Goal: Task Accomplishment & Management: Complete application form

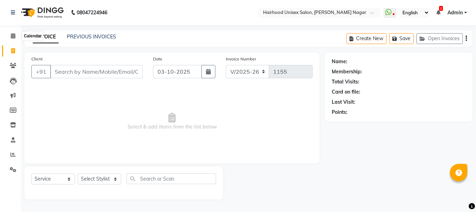
select select "754"
select select "service"
click at [14, 64] on icon at bounding box center [13, 65] width 7 height 5
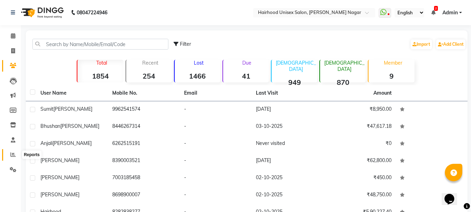
click at [12, 151] on span at bounding box center [13, 155] width 12 height 8
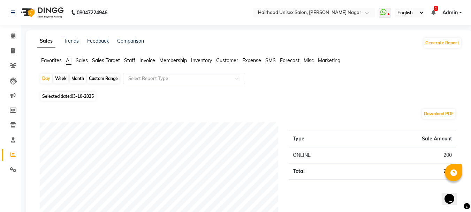
click at [94, 58] on span "Sales Target" at bounding box center [106, 60] width 28 height 6
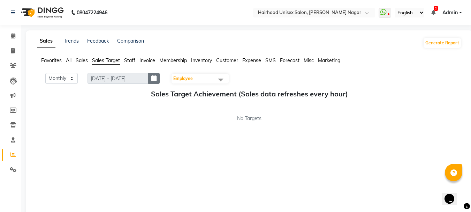
click at [157, 78] on icon "button" at bounding box center [153, 78] width 5 height 0
select select "10"
select select "2025"
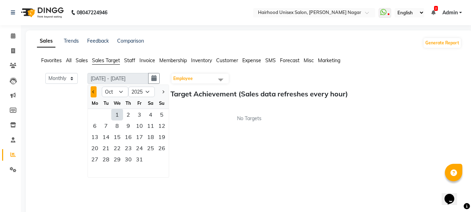
click at [94, 92] on span "Previous month" at bounding box center [93, 91] width 3 height 3
select select "9"
click at [93, 114] on div "1" at bounding box center [94, 114] width 11 height 11
type input "[DATE] - [DATE]"
click at [132, 61] on span "Staff" at bounding box center [129, 60] width 11 height 6
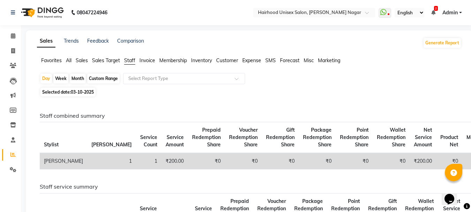
click at [83, 78] on div "Month" at bounding box center [78, 79] width 16 height 10
select select "10"
select select "2025"
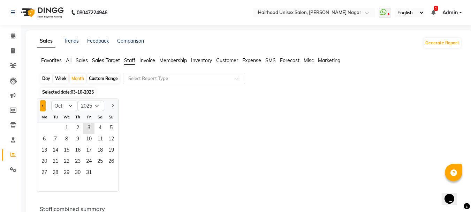
click at [41, 105] on button "Previous month" at bounding box center [43, 105] width 6 height 11
select select "9"
click at [43, 127] on span "1" at bounding box center [44, 128] width 11 height 11
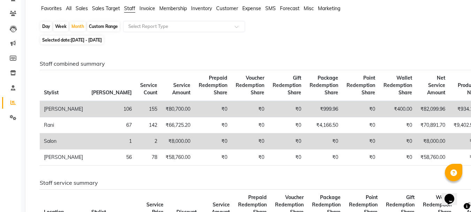
scroll to position [35, 0]
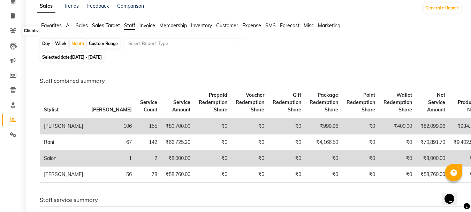
drag, startPoint x: 0, startPoint y: 110, endPoint x: 6, endPoint y: 118, distance: 9.5
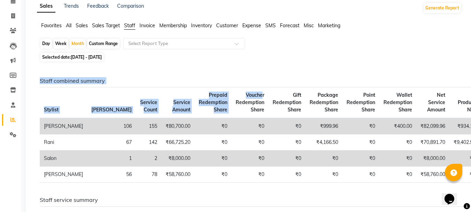
drag, startPoint x: 6, startPoint y: 118, endPoint x: 215, endPoint y: 87, distance: 211.4
click at [215, 87] on div "Staff combined summary Stylist Bill Count Service Count Service Amount Prepaid …" at bounding box center [248, 132] width 427 height 110
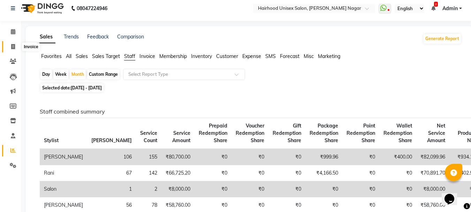
scroll to position [0, 0]
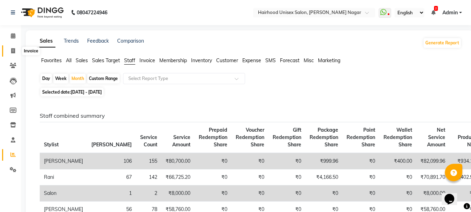
click at [14, 49] on icon at bounding box center [13, 50] width 4 height 5
select select "754"
select select "service"
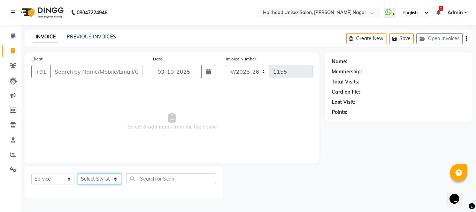
click at [97, 177] on select "Select Stylist [PERSON_NAME] Rani Salon [PERSON_NAME]" at bounding box center [100, 178] width 44 height 11
select select "12325"
click at [78, 173] on select "Select Stylist [PERSON_NAME] Rani Salon [PERSON_NAME]" at bounding box center [100, 178] width 44 height 11
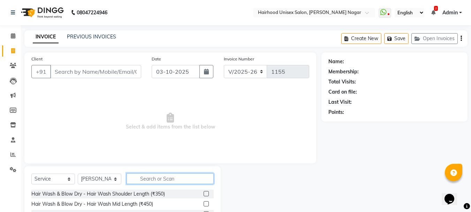
click at [146, 180] on input "text" at bounding box center [170, 178] width 87 height 11
click at [166, 178] on input "r cut" at bounding box center [165, 178] width 77 height 11
type input "r"
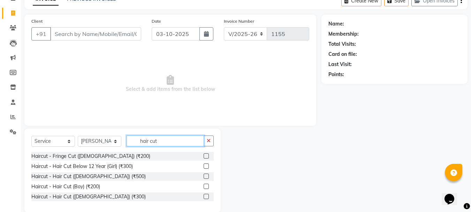
scroll to position [48, 0]
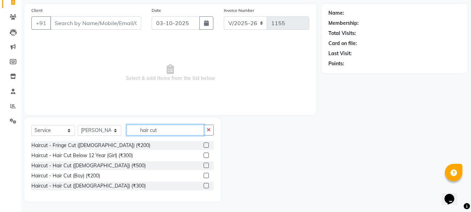
type input "hair cut"
click at [205, 184] on label at bounding box center [206, 185] width 5 height 5
click at [205, 184] on input "checkbox" at bounding box center [206, 185] width 5 height 5
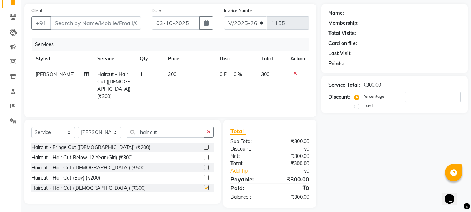
checkbox input "false"
click at [177, 131] on input "hair cut" at bounding box center [165, 132] width 77 height 11
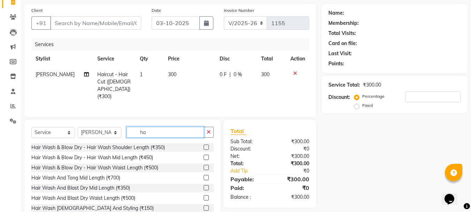
type input "h"
click at [172, 127] on input "text" at bounding box center [170, 132] width 87 height 11
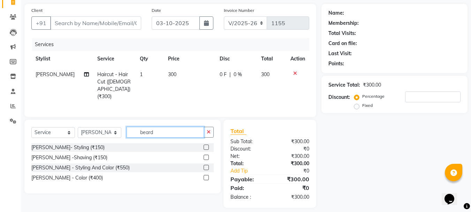
type input "beard"
click at [205, 146] on label at bounding box center [206, 146] width 5 height 5
click at [205, 146] on input "checkbox" at bounding box center [206, 147] width 5 height 5
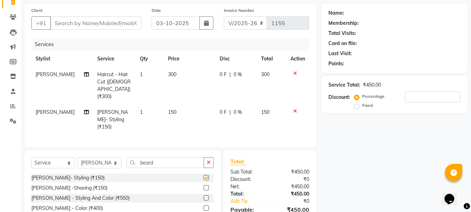
checkbox input "false"
click at [115, 22] on input "Client" at bounding box center [95, 22] width 91 height 13
click at [124, 23] on input "Client" at bounding box center [95, 22] width 91 height 13
type input "p"
type input "0"
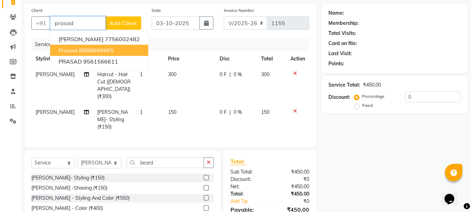
click at [101, 50] on ngb-highlight "8888896965" at bounding box center [96, 50] width 35 height 7
type input "8888896965"
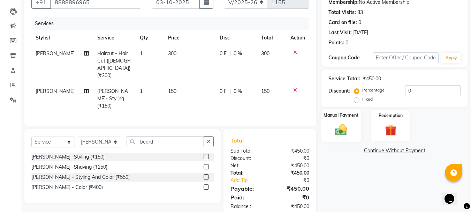
scroll to position [76, 0]
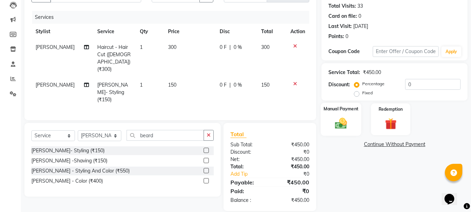
click at [348, 128] on img at bounding box center [341, 123] width 20 height 14
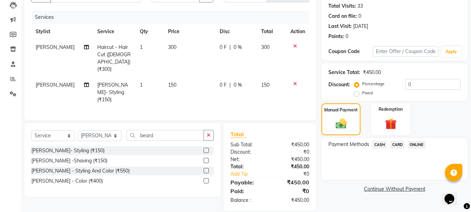
click at [417, 143] on span "ONLINE" at bounding box center [416, 144] width 18 height 8
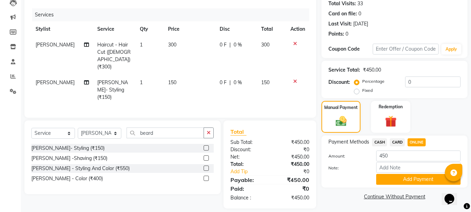
scroll to position [78, 0]
click at [403, 180] on button "Add Payment" at bounding box center [418, 178] width 84 height 11
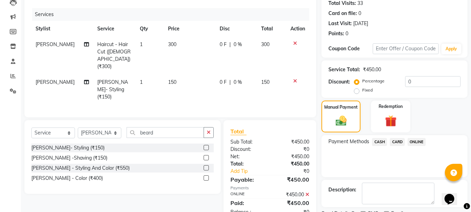
scroll to position [108, 0]
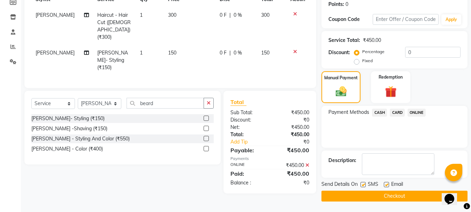
drag, startPoint x: 358, startPoint y: 191, endPoint x: 357, endPoint y: 188, distance: 3.8
click at [358, 191] on button "Checkout" at bounding box center [394, 195] width 146 height 11
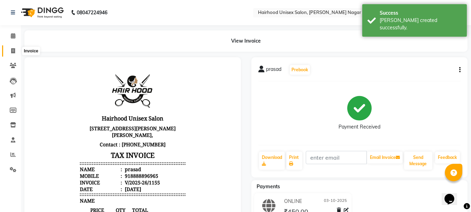
click at [15, 51] on span at bounding box center [13, 51] width 12 height 8
select select "754"
select select "service"
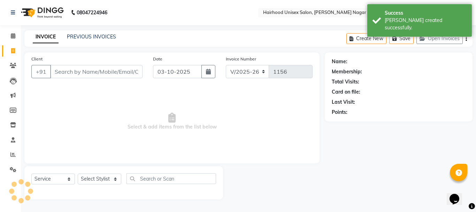
click at [74, 68] on input "Client" at bounding box center [96, 71] width 92 height 13
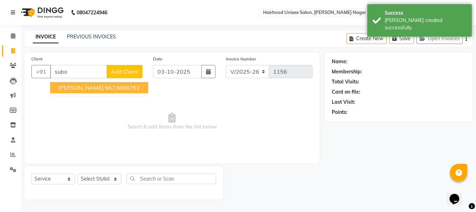
click at [80, 87] on span "[PERSON_NAME]" at bounding box center [81, 87] width 45 height 7
type input "9673698762"
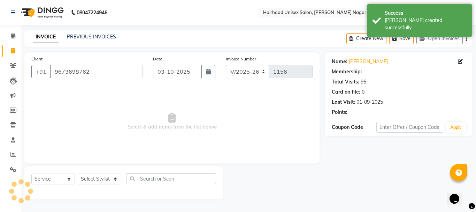
select select "1: Object"
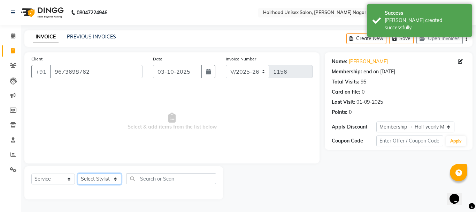
click at [101, 177] on select "Select Stylist [PERSON_NAME] Rani Salon [PERSON_NAME]" at bounding box center [100, 178] width 44 height 11
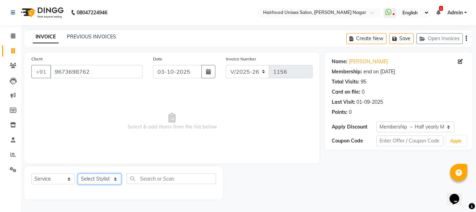
select select "12325"
click at [78, 173] on select "Select Stylist [PERSON_NAME] Rani Salon [PERSON_NAME]" at bounding box center [100, 178] width 44 height 11
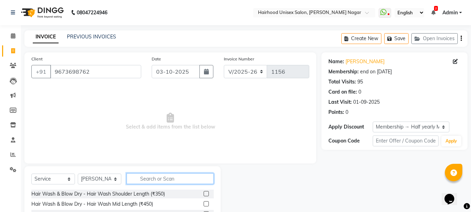
click at [151, 176] on input "text" at bounding box center [170, 178] width 87 height 11
type input "bea"
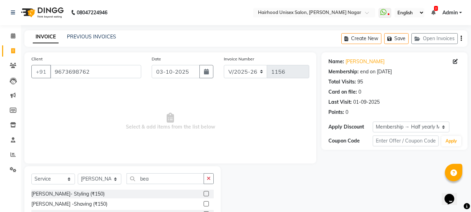
click at [206, 192] on label at bounding box center [206, 193] width 5 height 5
click at [206, 192] on input "checkbox" at bounding box center [206, 193] width 5 height 5
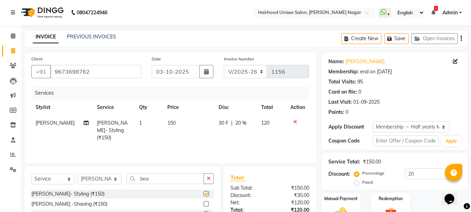
checkbox input "false"
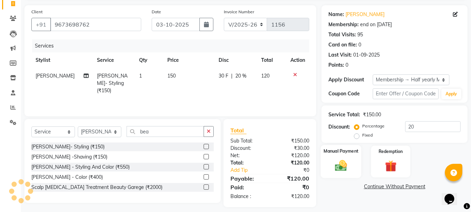
scroll to position [53, 0]
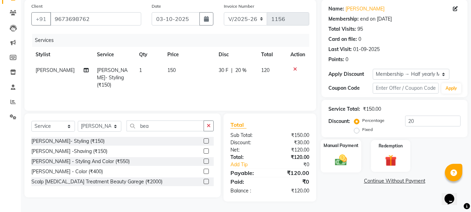
click at [326, 161] on div "Manual Payment" at bounding box center [341, 155] width 41 height 33
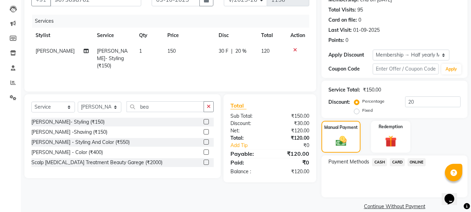
scroll to position [82, 0]
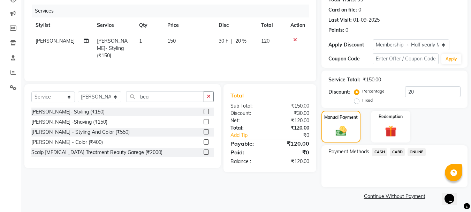
click at [413, 151] on span "ONLINE" at bounding box center [416, 152] width 18 height 8
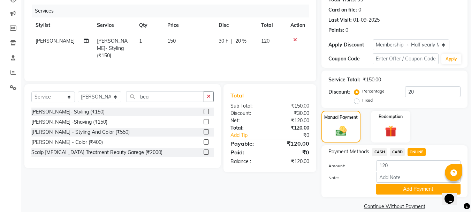
click at [216, 43] on td "30 F | 20 %" at bounding box center [235, 48] width 43 height 30
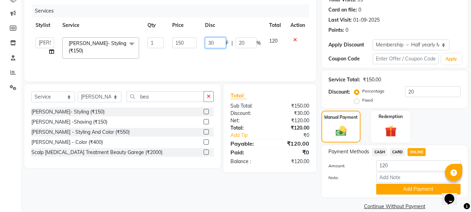
drag, startPoint x: 217, startPoint y: 41, endPoint x: 220, endPoint y: 44, distance: 3.9
click at [218, 42] on input "30" at bounding box center [215, 42] width 21 height 11
type input "3"
type input "50"
drag, startPoint x: 226, startPoint y: 60, endPoint x: 236, endPoint y: 64, distance: 11.4
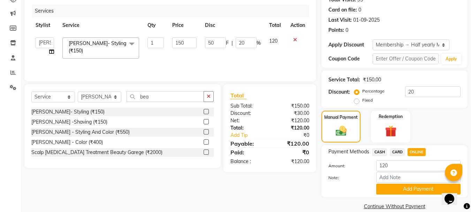
click at [227, 60] on div "Services Stylist Service Qty Price Disc Total Action [PERSON_NAME] Rani Salon […" at bounding box center [170, 40] width 278 height 70
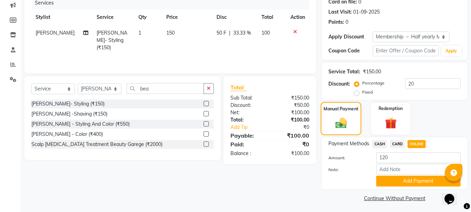
scroll to position [92, 0]
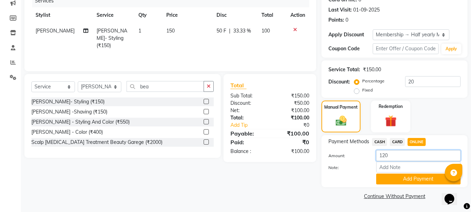
click at [389, 155] on input "120" at bounding box center [418, 155] width 84 height 11
type input "1"
click at [400, 178] on button "Add Payment" at bounding box center [418, 178] width 84 height 11
click at [409, 144] on span "ONLINE" at bounding box center [416, 142] width 18 height 8
type input "100"
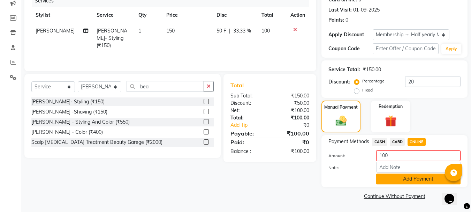
click at [392, 176] on button "Add Payment" at bounding box center [418, 178] width 84 height 11
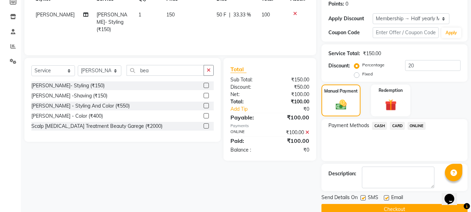
scroll to position [121, 0]
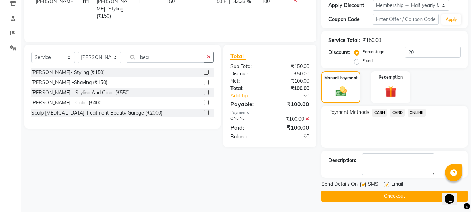
click at [364, 195] on button "Checkout" at bounding box center [394, 195] width 146 height 11
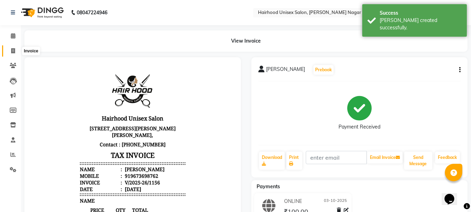
click at [12, 52] on icon at bounding box center [13, 50] width 4 height 5
select select "754"
select select "service"
